Goal: Information Seeking & Learning: Find specific fact

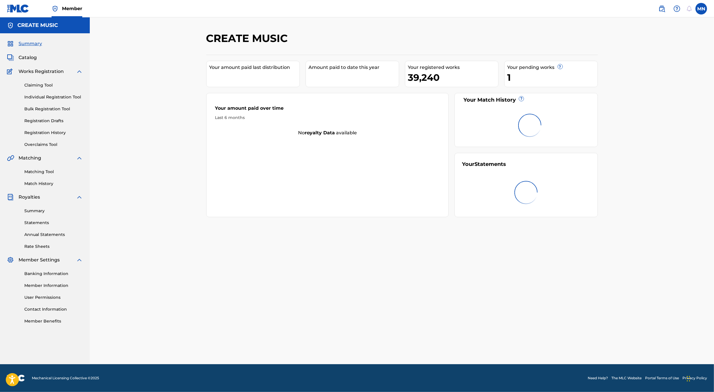
click at [658, 10] on link at bounding box center [662, 9] width 12 height 12
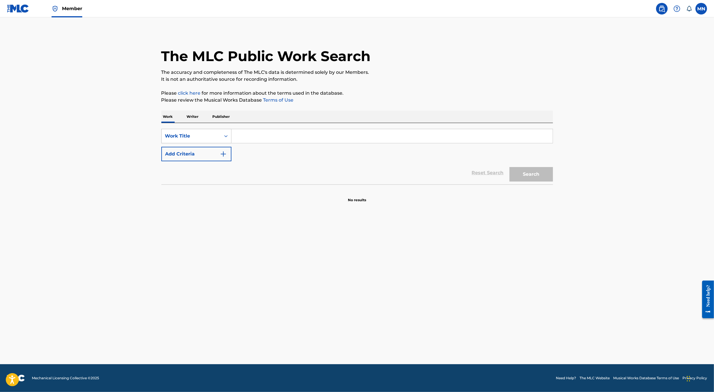
click at [216, 138] on div "Work Title" at bounding box center [191, 136] width 52 height 7
click at [212, 154] on div "MLC Song Code" at bounding box center [197, 151] width 70 height 14
click at [245, 142] on input "Search Form" at bounding box center [392, 136] width 321 height 14
paste input "2E2UJT"
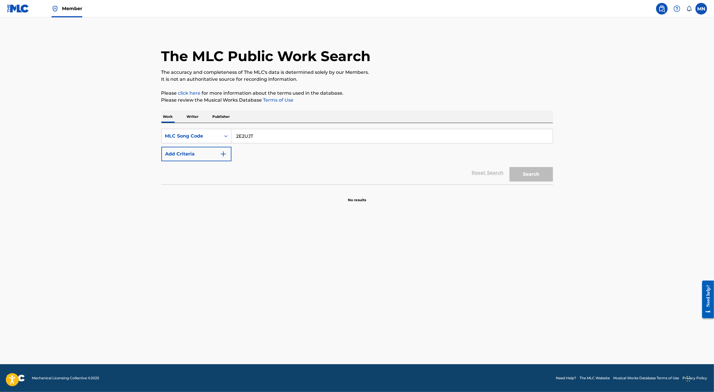
type input "2E2UJT"
click at [510, 167] on button "Search" at bounding box center [531, 174] width 43 height 14
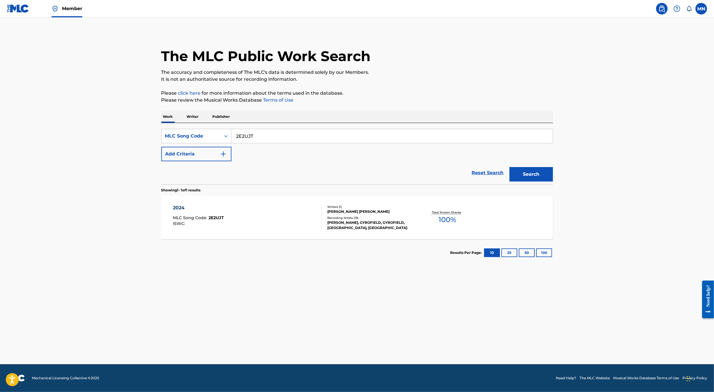
click at [272, 215] on div "2024 MLC Song Code : 2E2UJT ISWC :" at bounding box center [247, 218] width 149 height 26
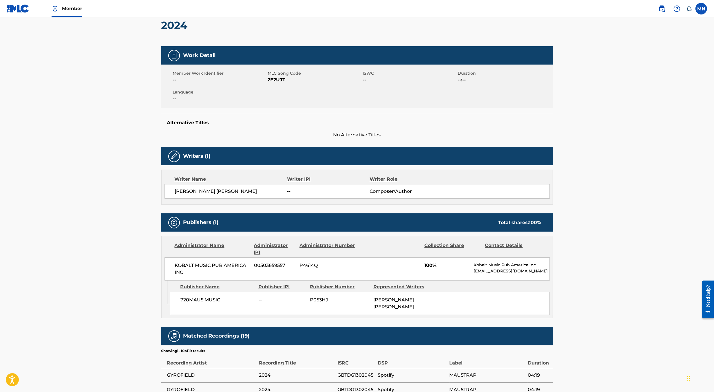
scroll to position [59, 0]
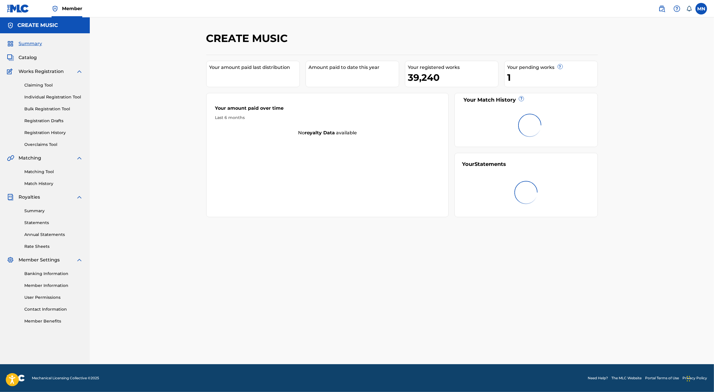
click at [661, 9] on img at bounding box center [662, 8] width 7 height 7
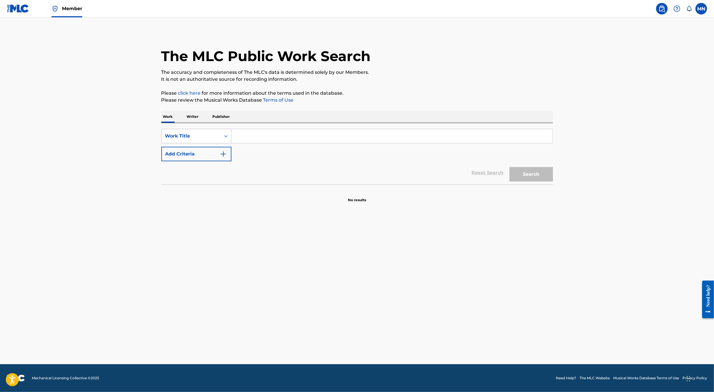
click at [218, 136] on div "Work Title" at bounding box center [191, 136] width 59 height 11
click at [209, 152] on div "MLC Song Code" at bounding box center [197, 151] width 70 height 14
click at [248, 139] on input "Search Form" at bounding box center [392, 136] width 321 height 14
paste input "JB9CJO"
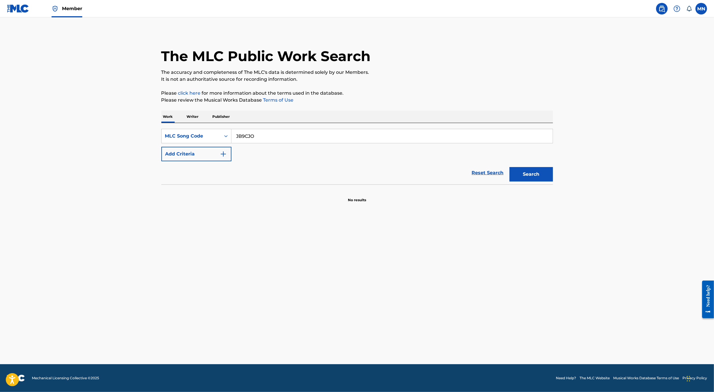
type input "JB9CJO"
click at [510, 167] on button "Search" at bounding box center [531, 174] width 43 height 14
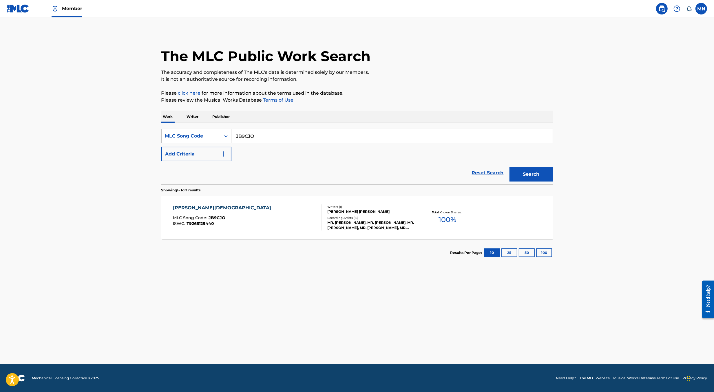
click at [265, 207] on div "JESUS CHRIST SUPERSTAR MLC Song Code : JB9CJO ISWC : T9265129440" at bounding box center [247, 218] width 149 height 26
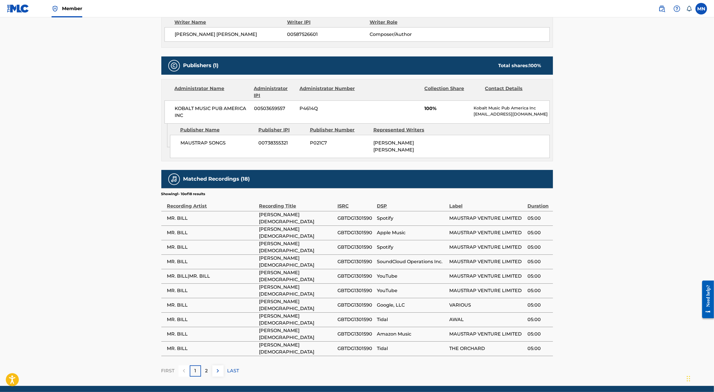
scroll to position [229, 0]
